Goal: Information Seeking & Learning: Learn about a topic

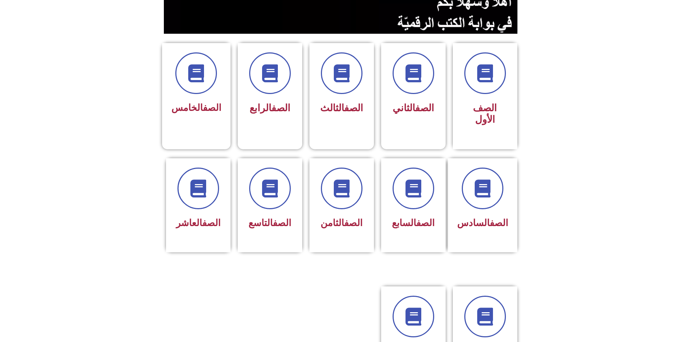
scroll to position [179, 0]
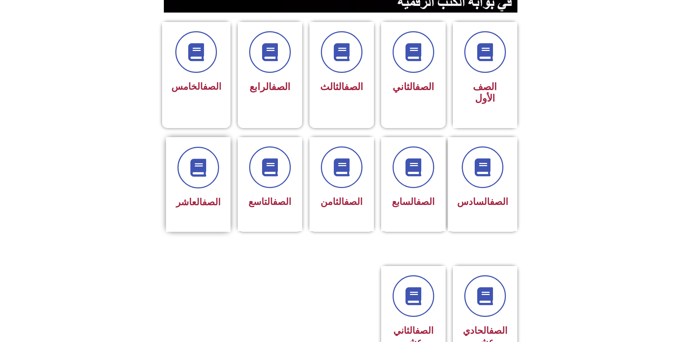
click at [209, 197] on link "الصف" at bounding box center [211, 202] width 18 height 11
click at [202, 152] on span at bounding box center [198, 168] width 46 height 46
click at [198, 149] on span at bounding box center [198, 168] width 46 height 46
click at [195, 197] on span "الصف العاشر" at bounding box center [198, 202] width 44 height 11
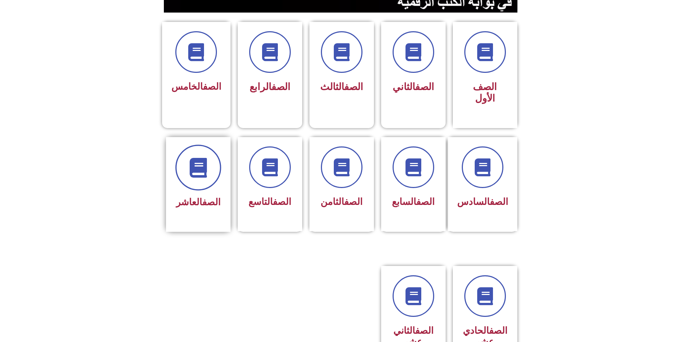
click at [186, 145] on span at bounding box center [198, 168] width 46 height 46
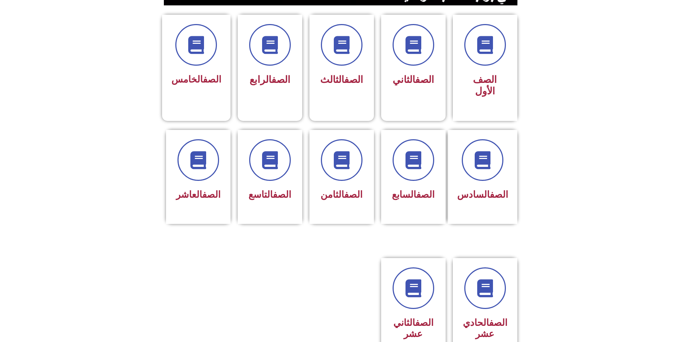
scroll to position [215, 0]
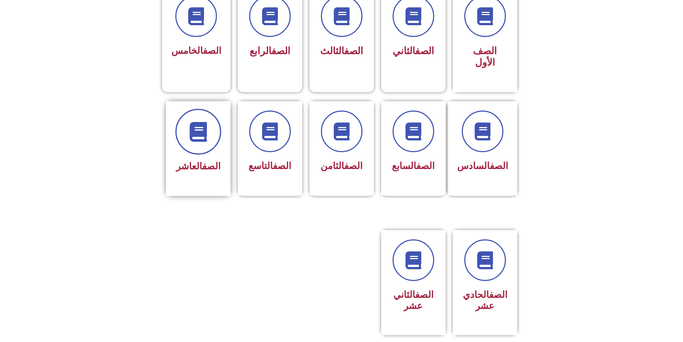
click at [201, 119] on span at bounding box center [198, 132] width 46 height 46
click at [209, 161] on link "الصف" at bounding box center [211, 166] width 18 height 11
click at [186, 109] on span at bounding box center [198, 132] width 46 height 46
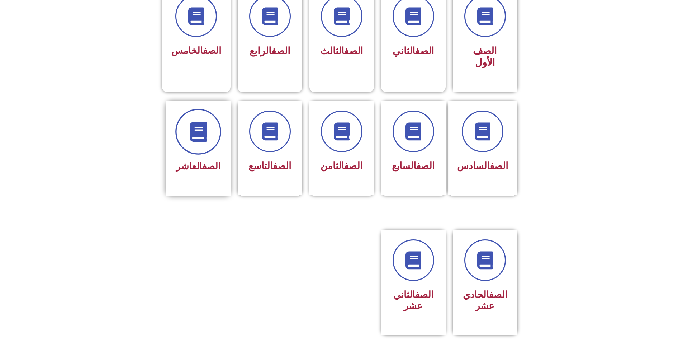
click at [186, 109] on span at bounding box center [198, 132] width 46 height 46
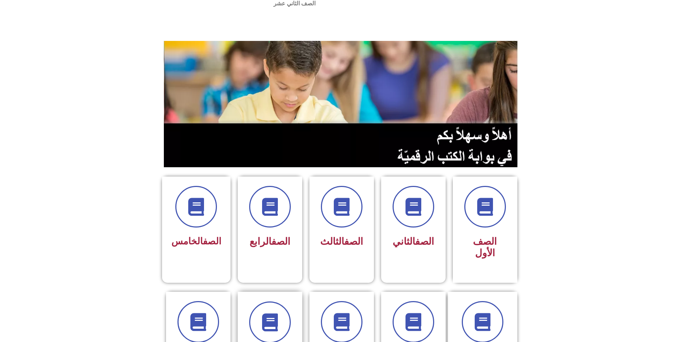
scroll to position [0, 0]
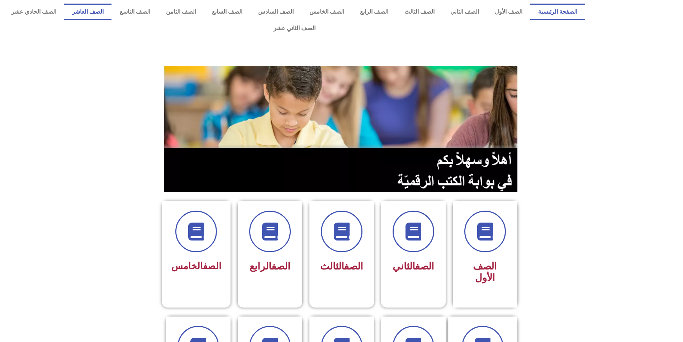
click at [112, 9] on link "الصف العاشر" at bounding box center [87, 12] width 47 height 17
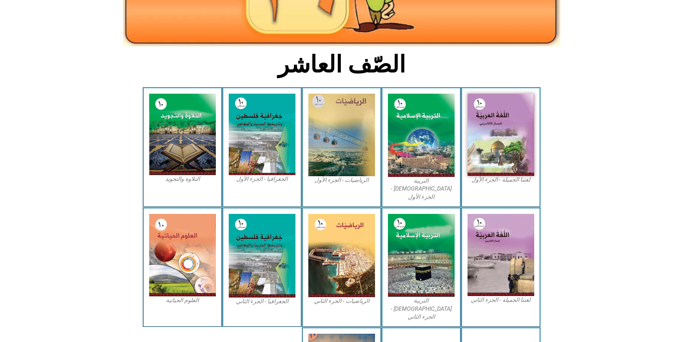
scroll to position [143, 0]
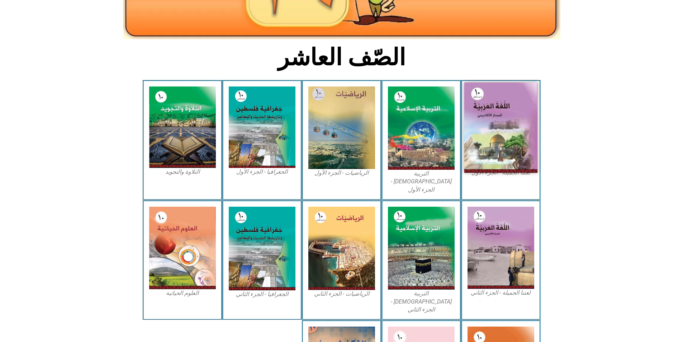
click at [507, 131] on img at bounding box center [501, 128] width 74 height 90
click at [502, 102] on img at bounding box center [501, 128] width 74 height 90
drag, startPoint x: 497, startPoint y: 97, endPoint x: 482, endPoint y: 89, distance: 16.5
click at [482, 89] on img at bounding box center [501, 128] width 74 height 90
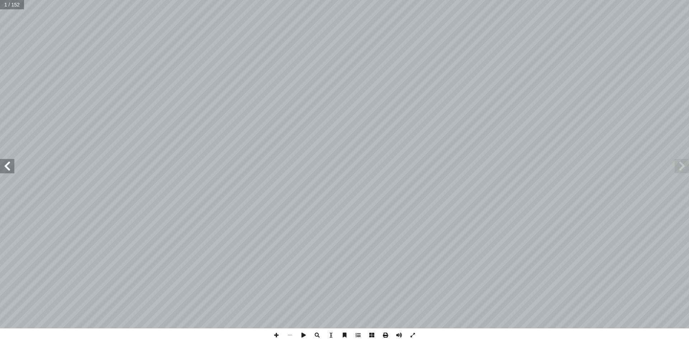
drag, startPoint x: 0, startPoint y: 0, endPoint x: 386, endPoint y: 333, distance: 509.7
click at [385, 334] on span at bounding box center [385, 335] width 14 height 14
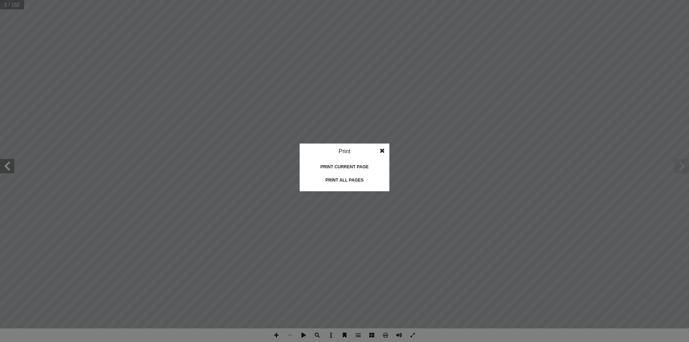
click at [554, 194] on idv "Print Print current page Print left page Print right page Print all pages" at bounding box center [344, 171] width 689 height 342
click at [588, 161] on idv "Print Print current page Print left page Print right page Print all pages" at bounding box center [344, 171] width 689 height 342
click at [382, 149] on span at bounding box center [382, 150] width 13 height 14
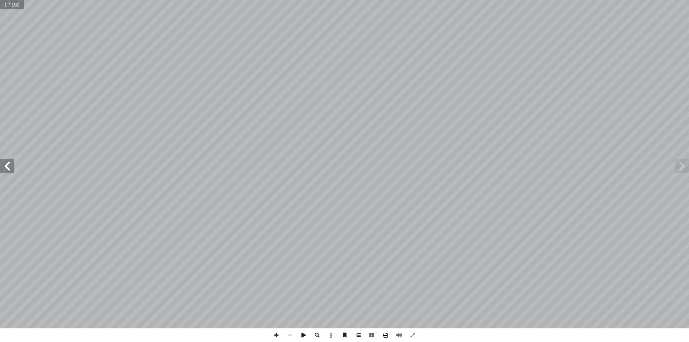
click at [387, 337] on span at bounding box center [385, 335] width 14 height 14
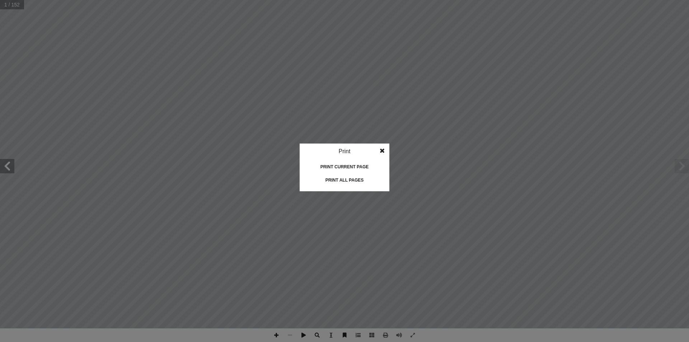
click at [382, 150] on span at bounding box center [382, 150] width 13 height 14
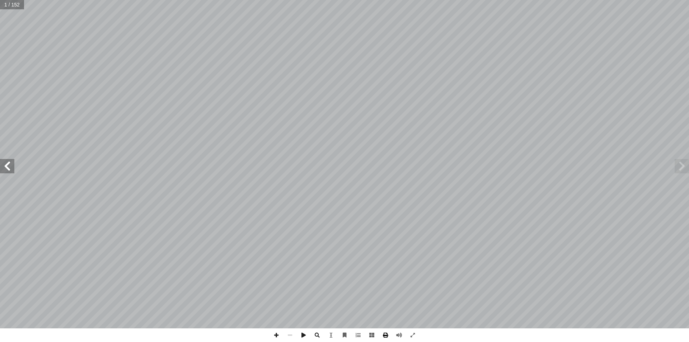
click at [384, 333] on span at bounding box center [385, 335] width 14 height 14
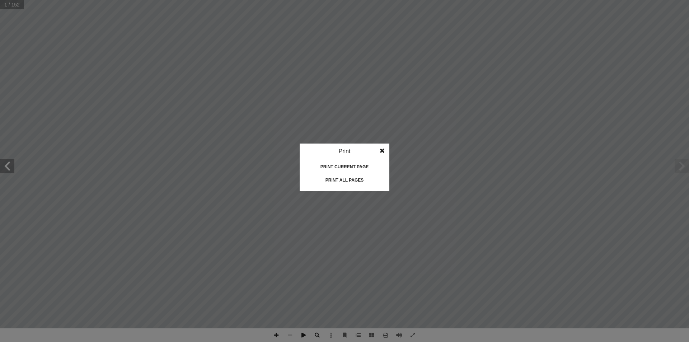
click at [380, 150] on span at bounding box center [382, 150] width 13 height 14
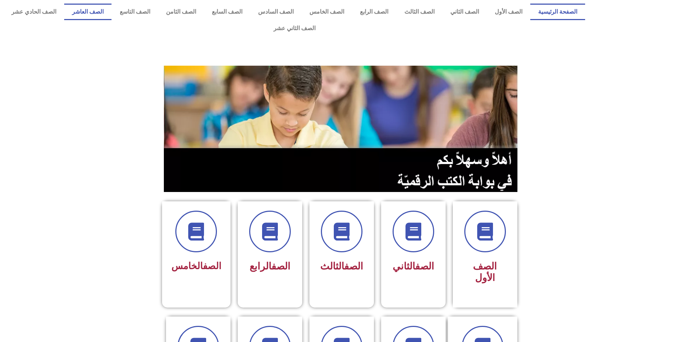
click at [112, 13] on link "الصف العاشر" at bounding box center [87, 12] width 47 height 17
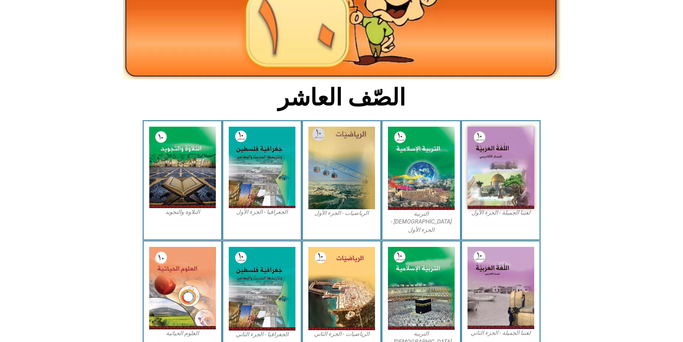
scroll to position [108, 0]
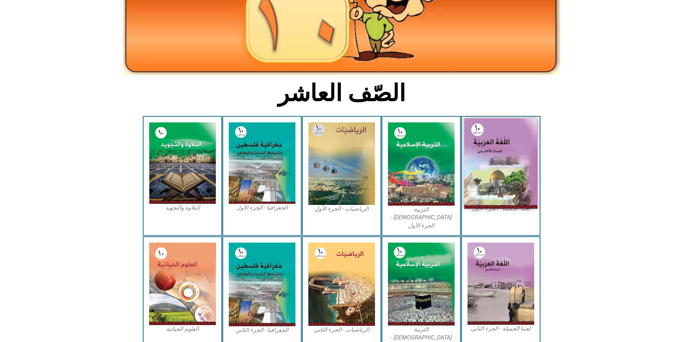
click at [479, 154] on img at bounding box center [501, 163] width 74 height 90
